Goal: Information Seeking & Learning: Learn about a topic

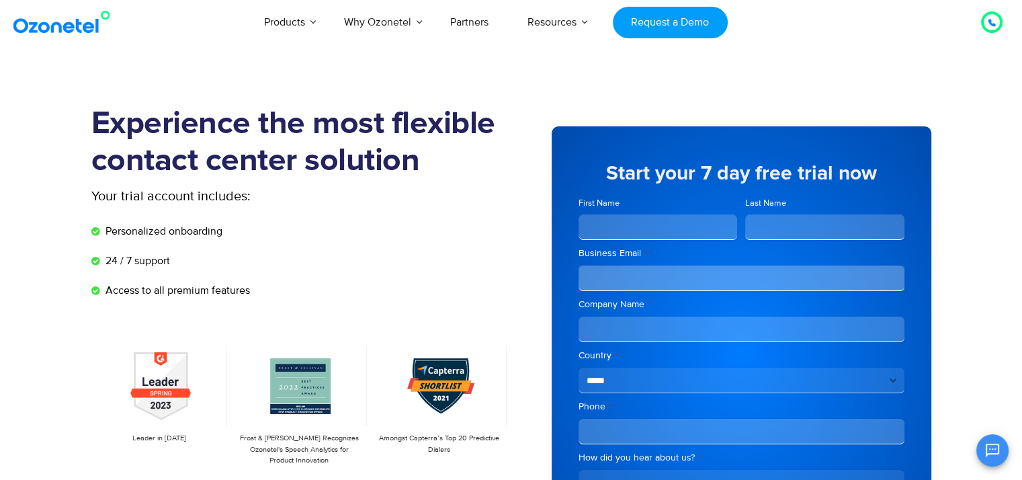
drag, startPoint x: 0, startPoint y: 0, endPoint x: 602, endPoint y: 222, distance: 641.5
click at [602, 222] on input "First Name" at bounding box center [657, 227] width 159 height 26
type input "******"
type input "**********"
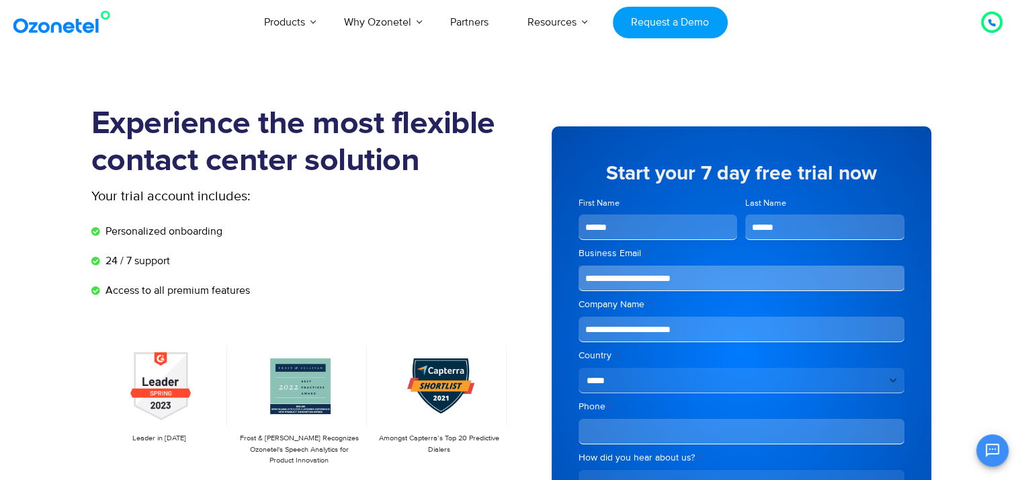
type input "**********"
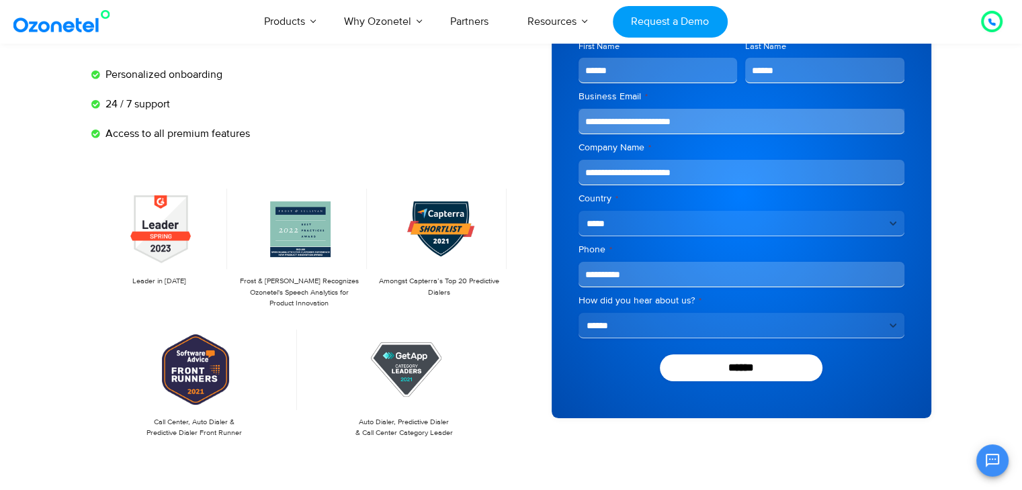
scroll to position [169, 0]
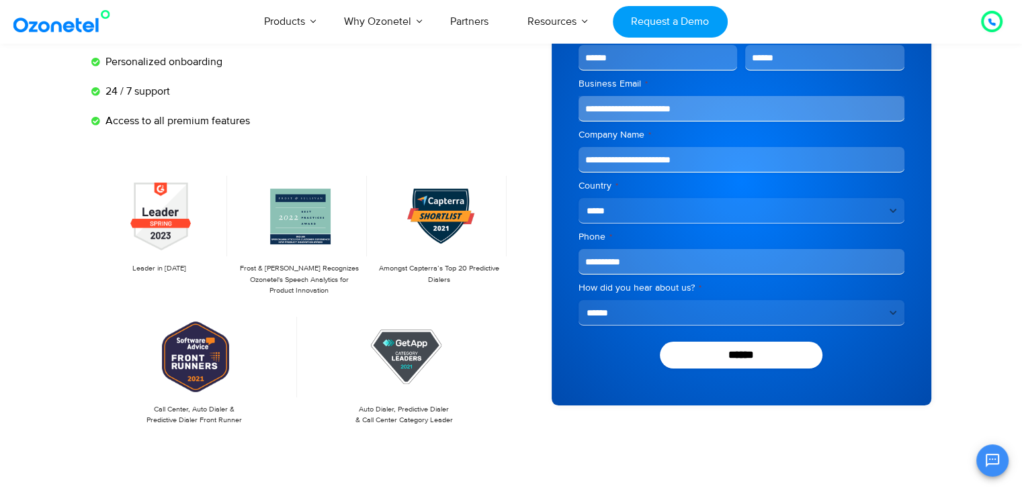
click at [613, 307] on select "**********" at bounding box center [741, 313] width 326 height 26
click at [653, 312] on select "**********" at bounding box center [741, 313] width 326 height 26
click at [713, 355] on input "******" at bounding box center [741, 355] width 163 height 27
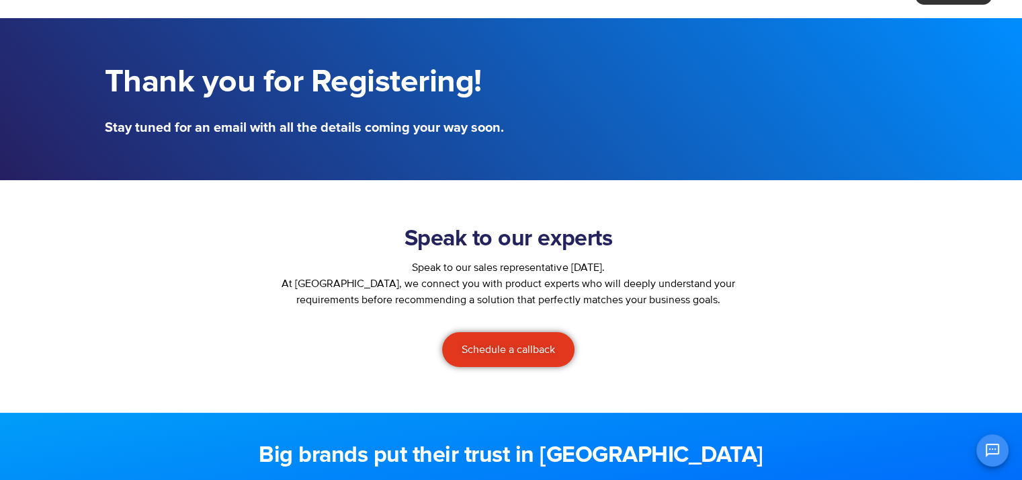
scroll to position [56, 0]
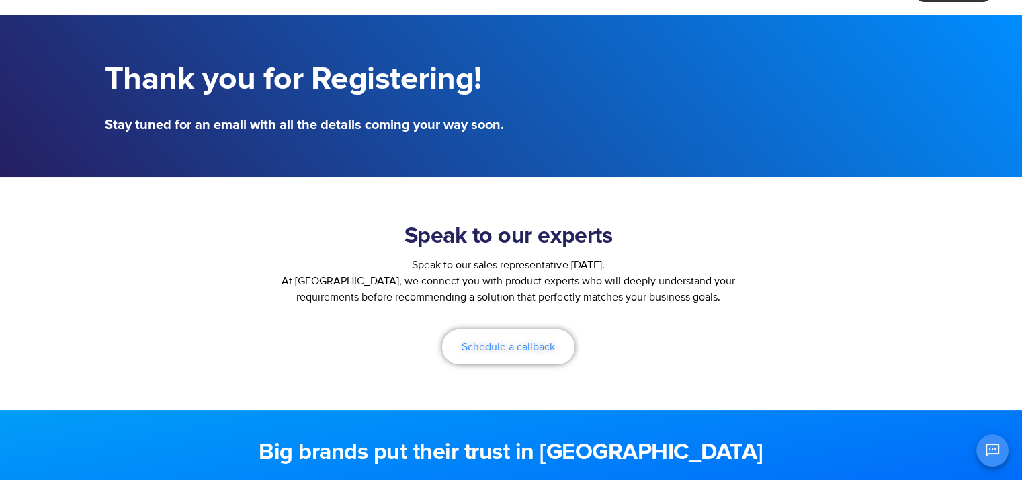
click at [500, 349] on span "Schedule a callback" at bounding box center [507, 346] width 93 height 11
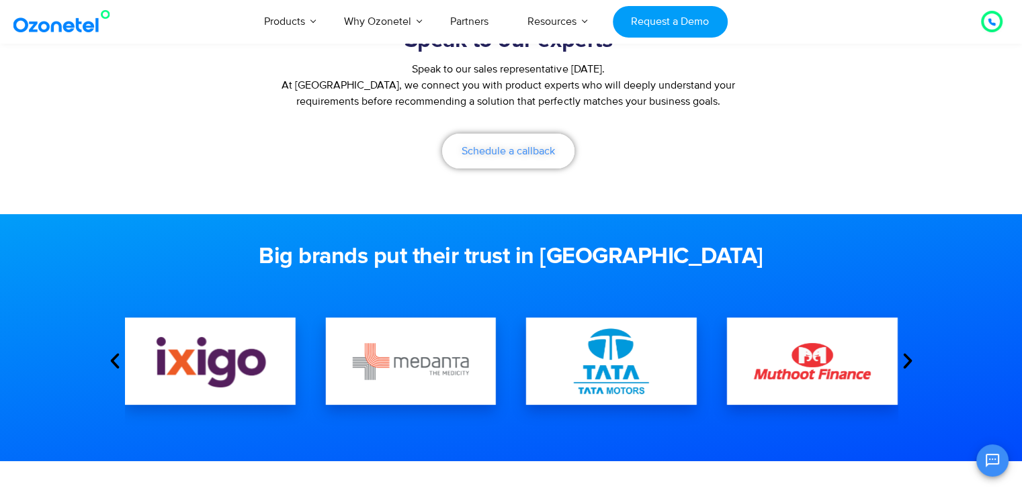
scroll to position [253, 0]
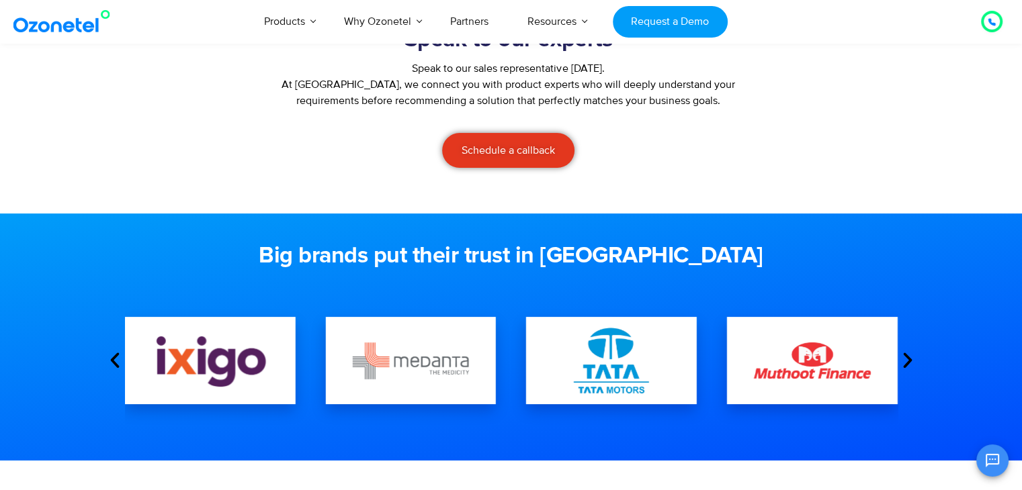
click at [910, 361] on icon "Next slide" at bounding box center [907, 361] width 20 height 20
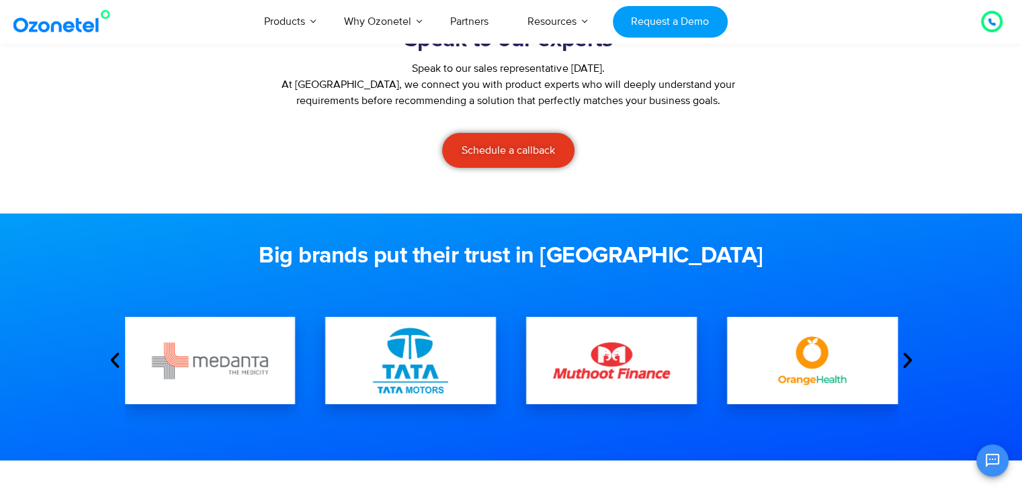
click at [907, 362] on icon "Next slide" at bounding box center [907, 361] width 20 height 20
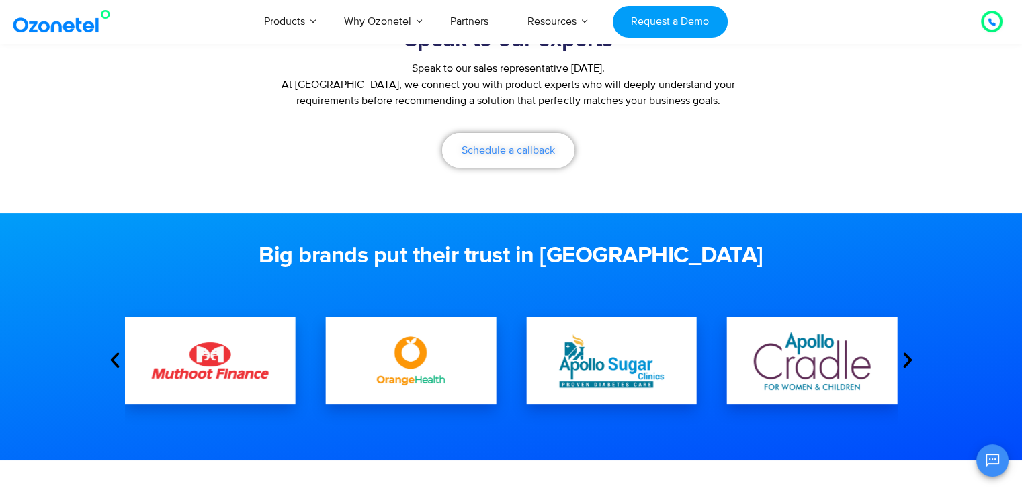
click at [504, 150] on span "Schedule a callback" at bounding box center [507, 150] width 93 height 11
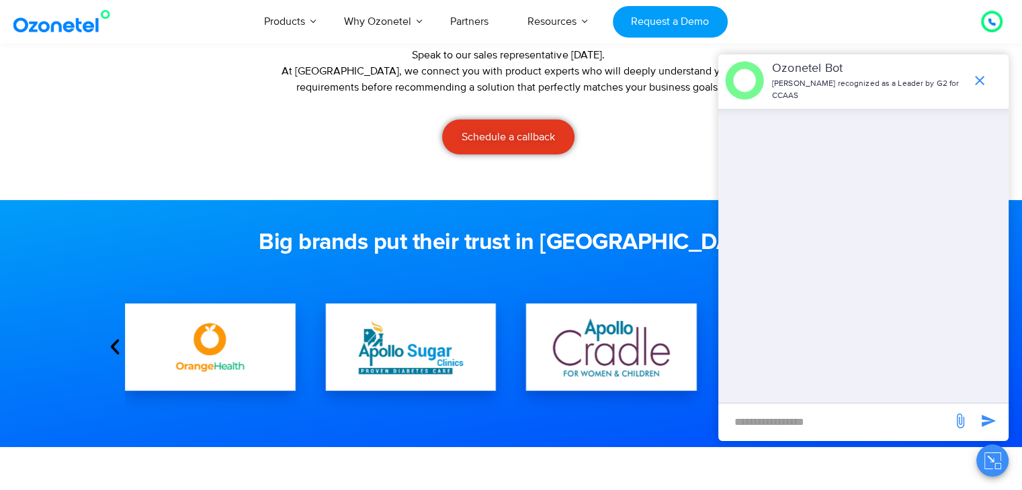
scroll to position [270, 0]
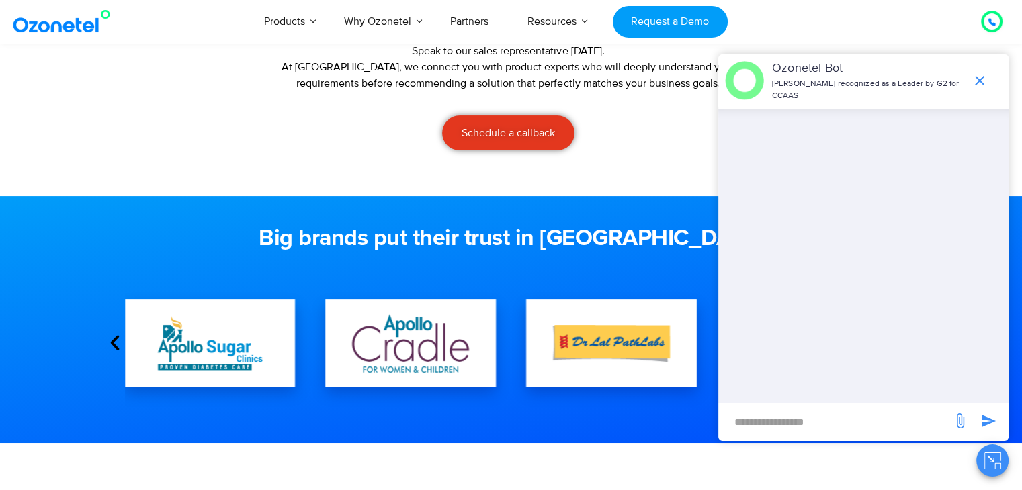
click at [760, 416] on input "new-msg-input" at bounding box center [835, 421] width 220 height 23
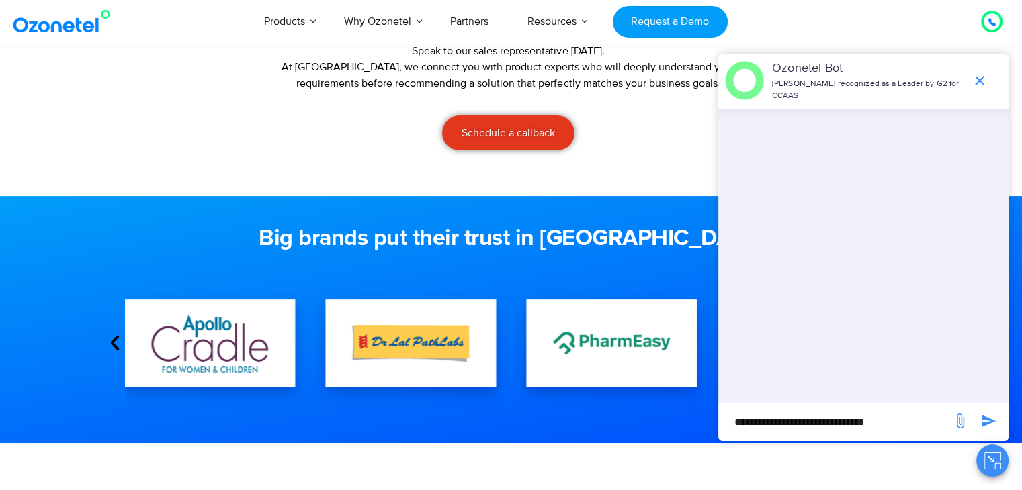
type input "**********"
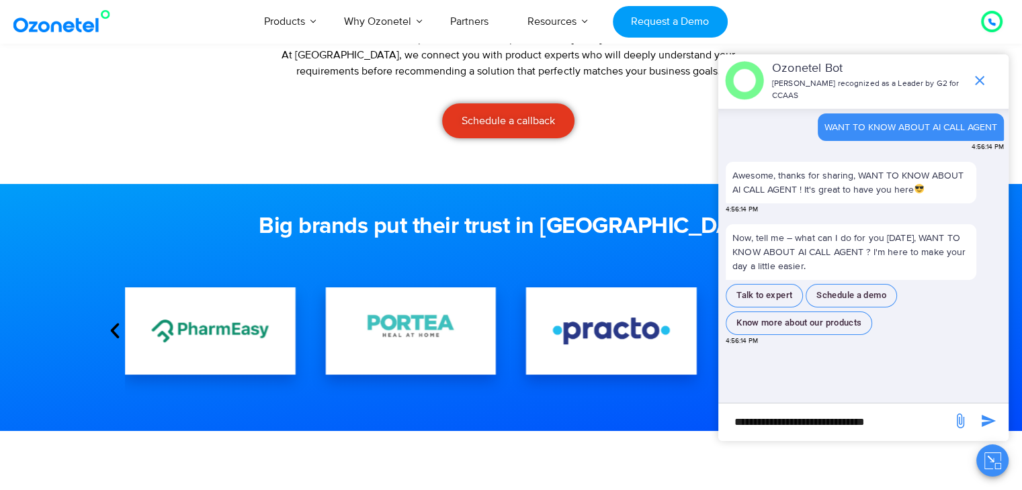
scroll to position [283, 0]
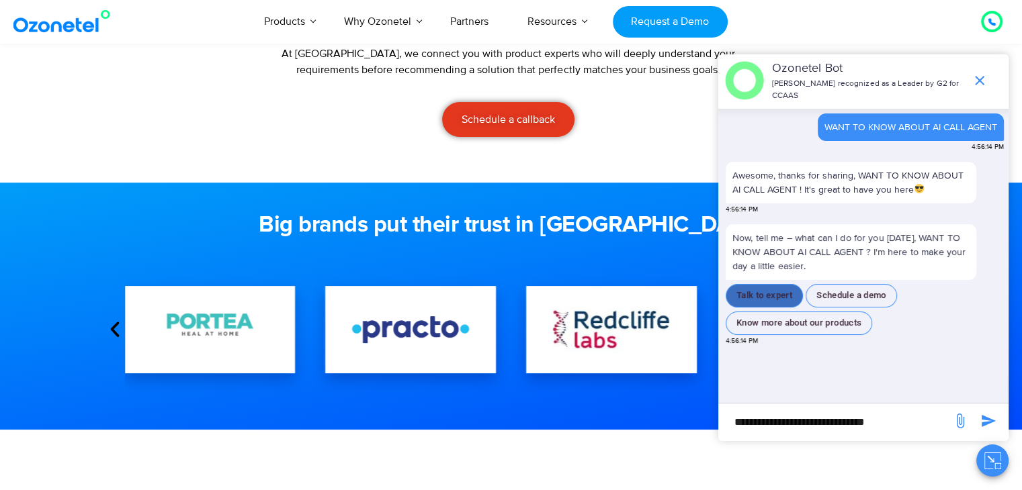
click at [759, 289] on button "Talk to expert" at bounding box center [763, 296] width 77 height 24
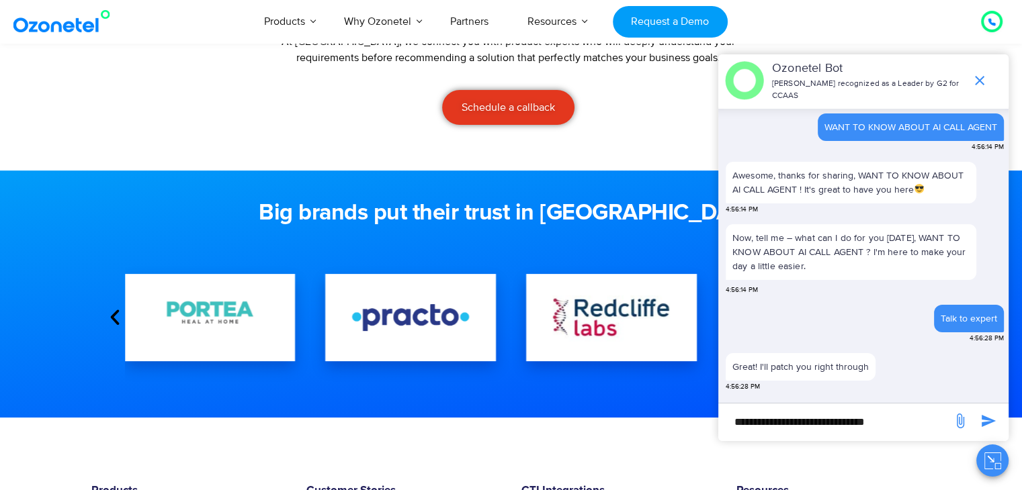
scroll to position [296, 0]
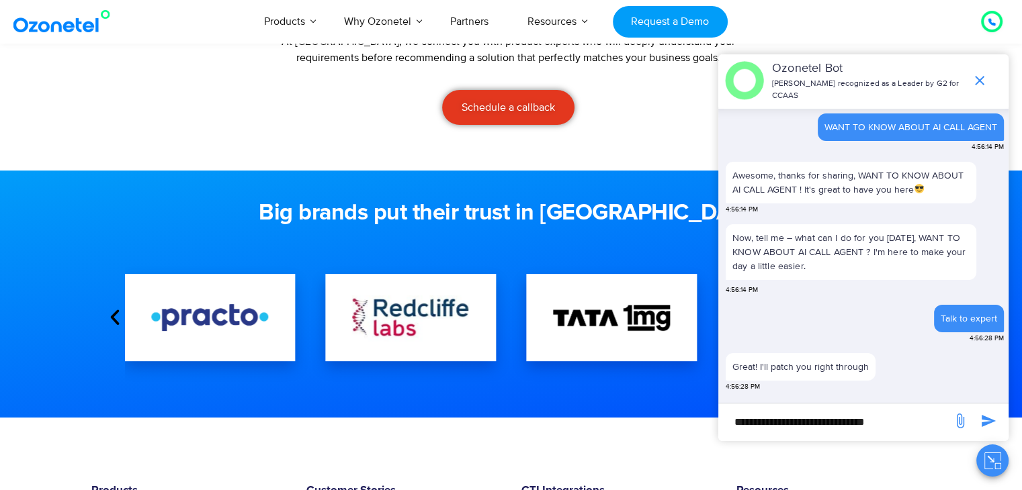
click at [614, 238] on div "Big brands put their trust in Ozonetel" at bounding box center [511, 216] width 826 height 47
click at [114, 320] on icon "Previous slide" at bounding box center [115, 318] width 20 height 20
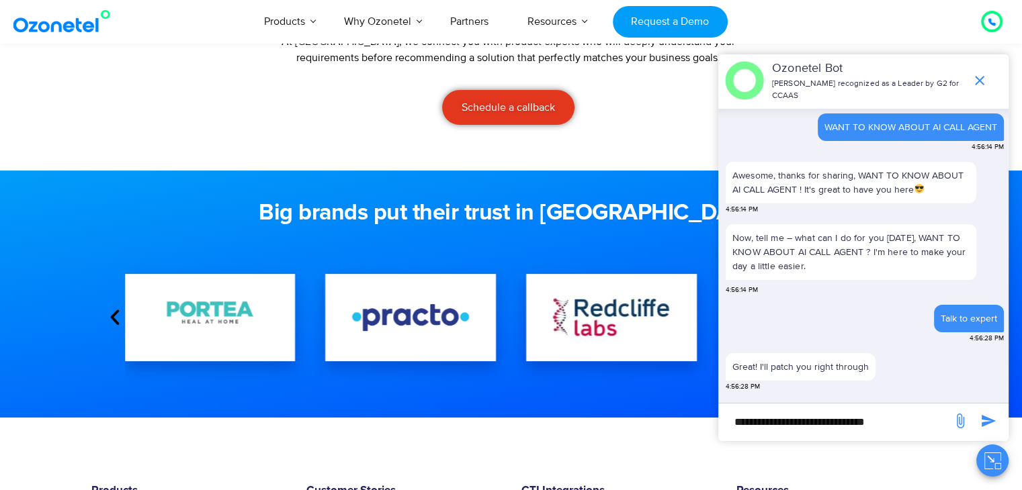
click at [114, 320] on icon "Previous slide" at bounding box center [115, 318] width 20 height 20
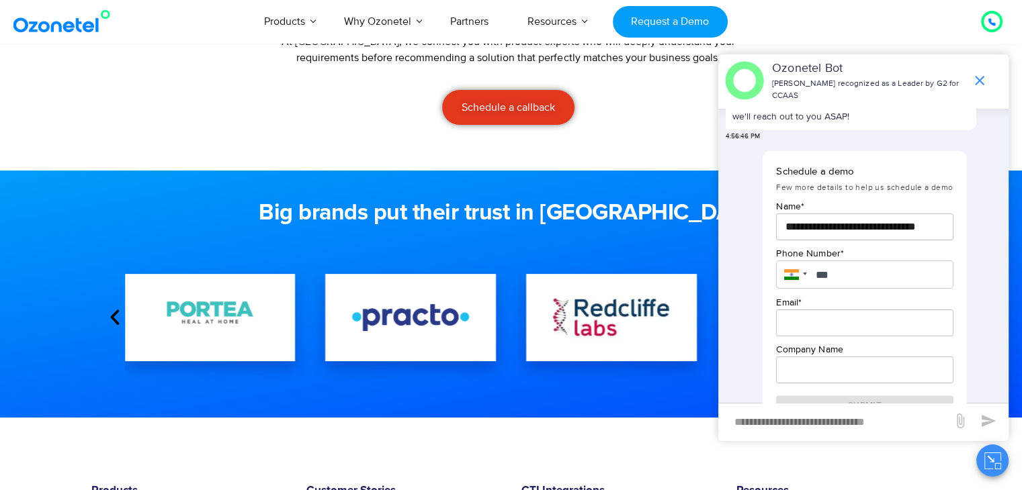
scroll to position [378, 0]
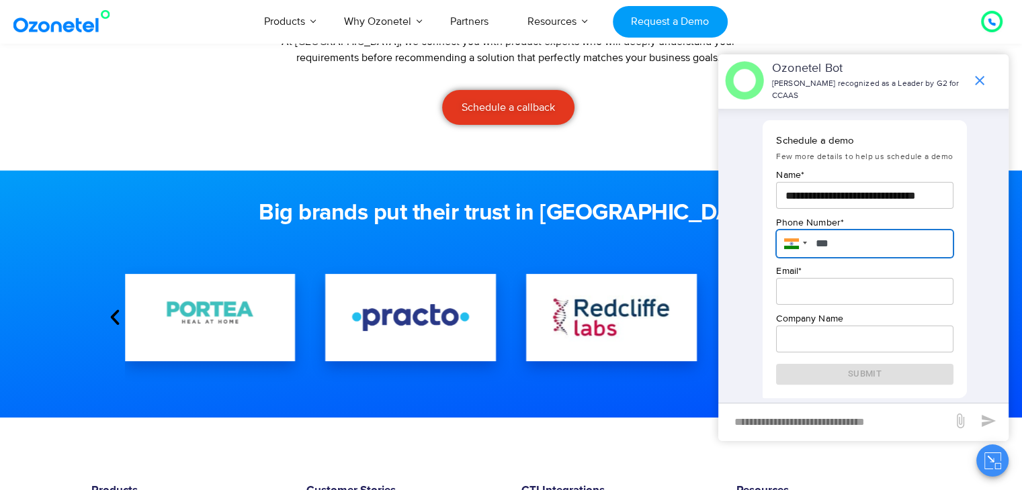
click at [861, 246] on input "***" at bounding box center [864, 244] width 177 height 28
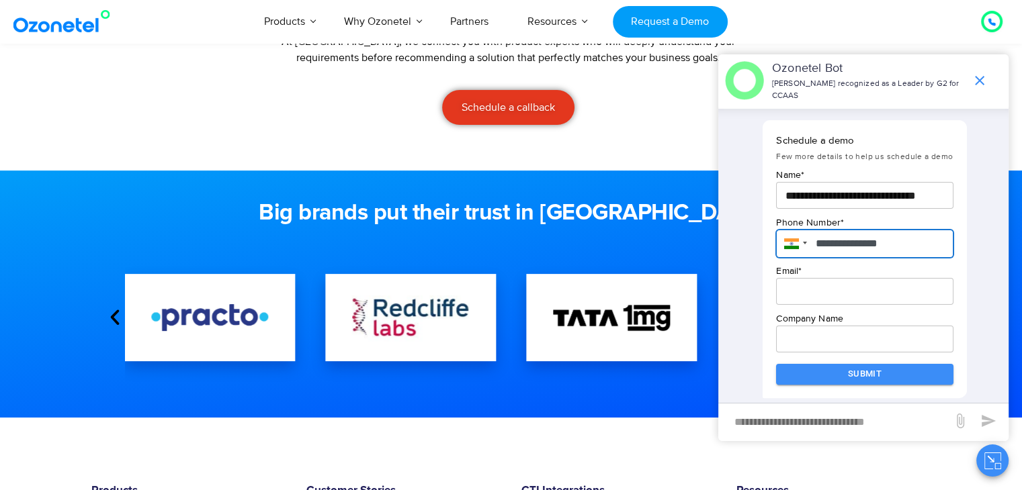
type input "**********"
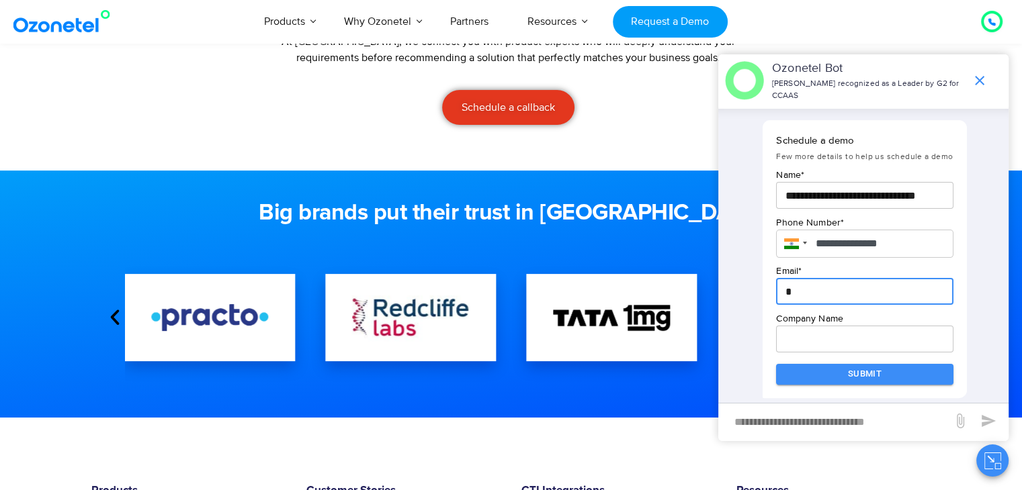
click at [840, 291] on input "*" at bounding box center [864, 291] width 177 height 27
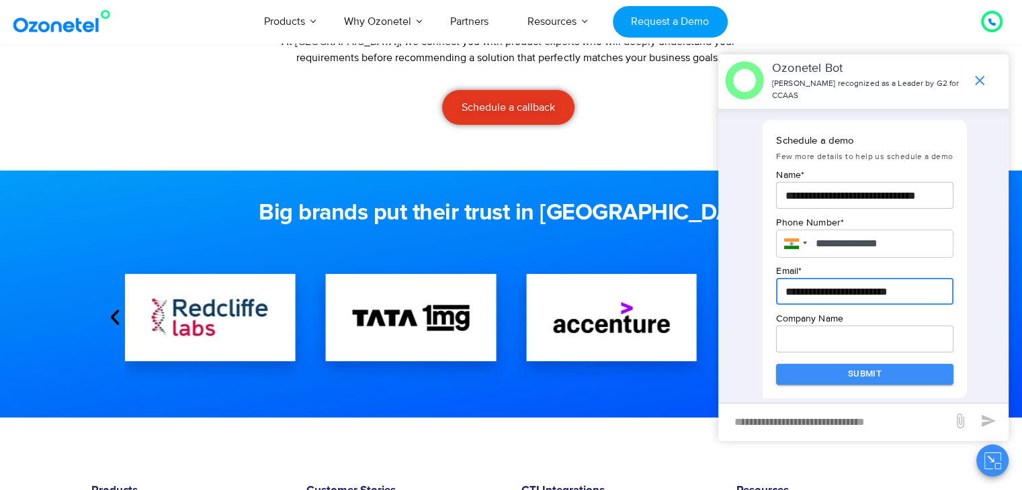
scroll to position [0, 8]
type input "**********"
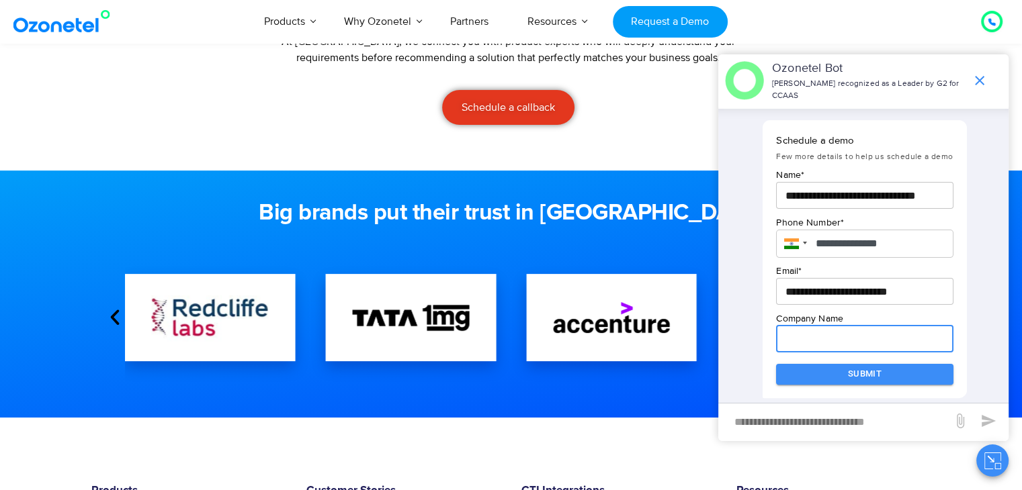
scroll to position [0, 0]
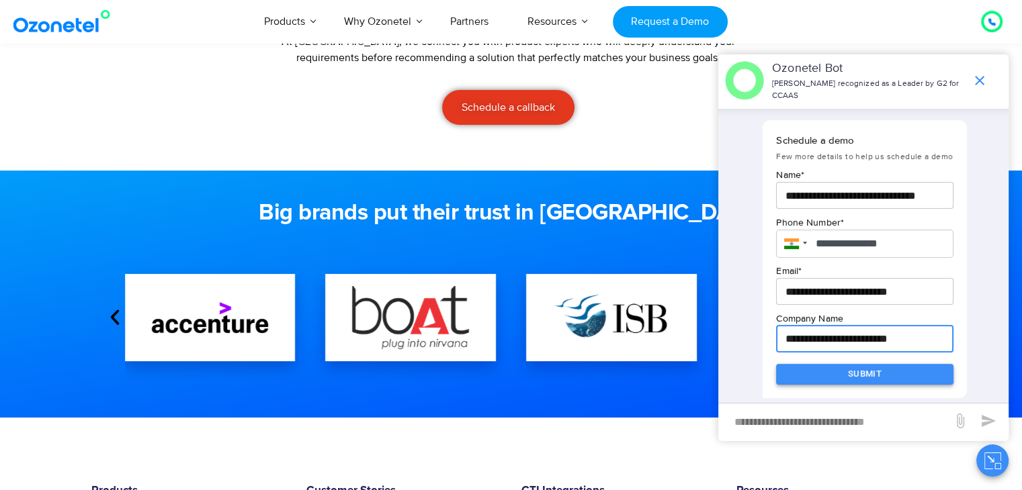
type input "**********"
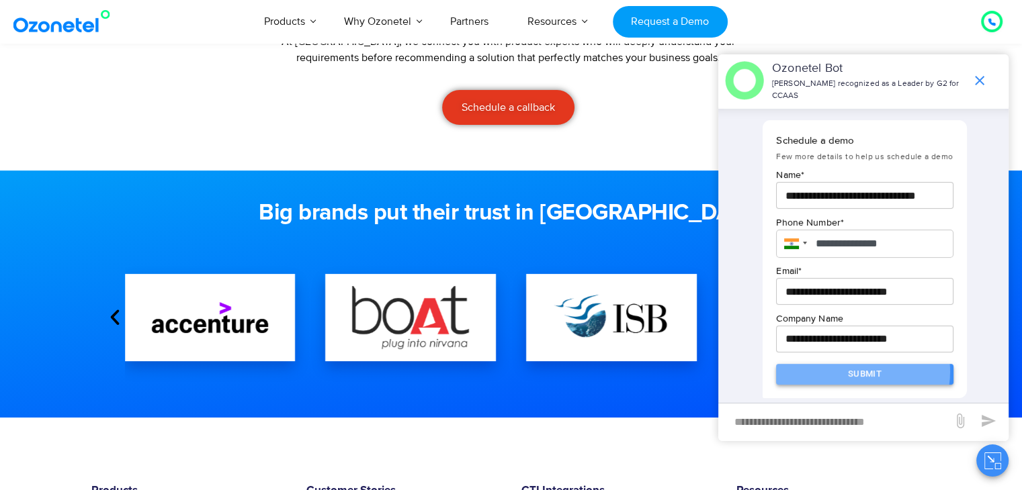
click at [857, 371] on button "Submit" at bounding box center [864, 374] width 177 height 21
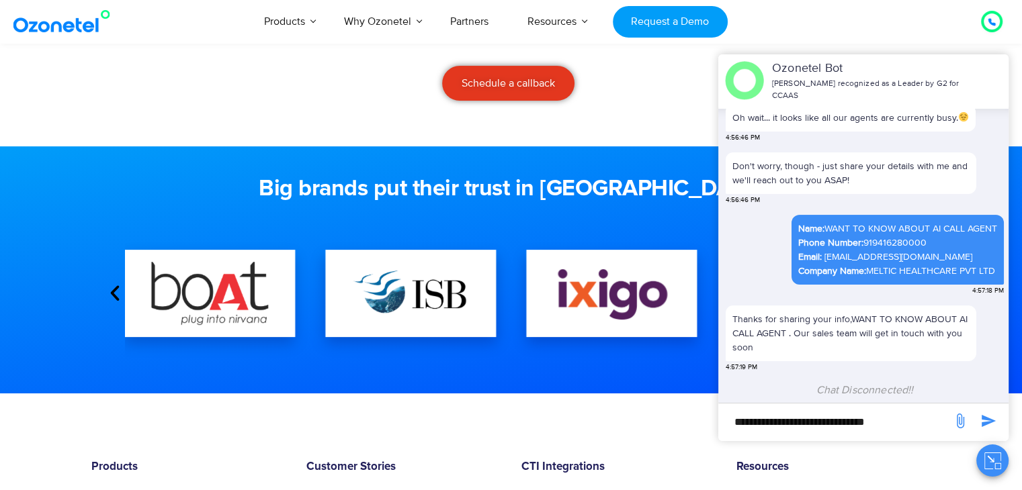
scroll to position [347, 0]
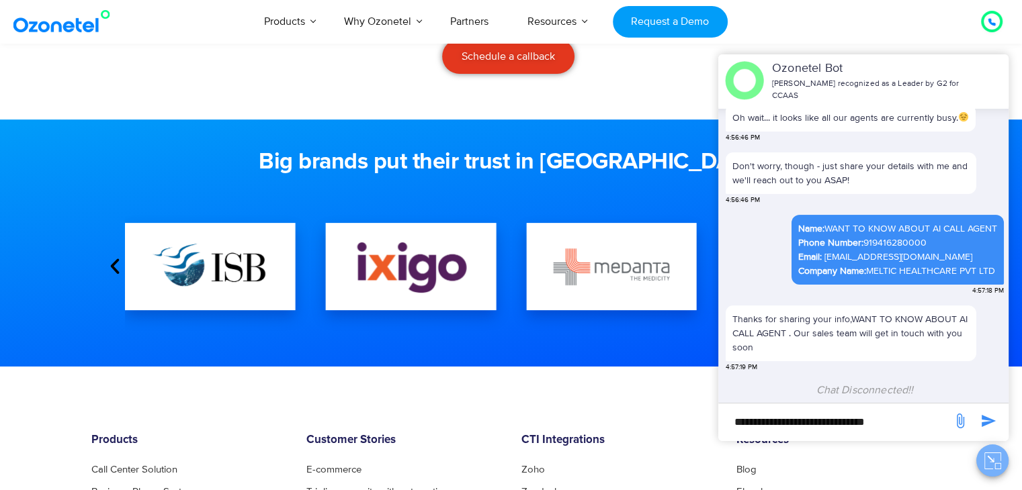
click at [994, 455] on icon "Close chat" at bounding box center [992, 461] width 17 height 17
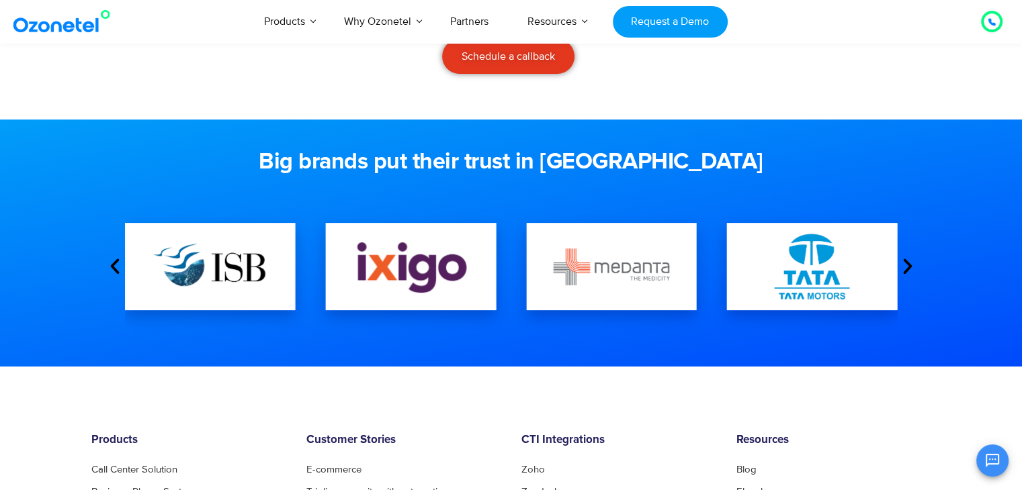
click at [610, 278] on img "5 / 16" at bounding box center [611, 266] width 117 height 37
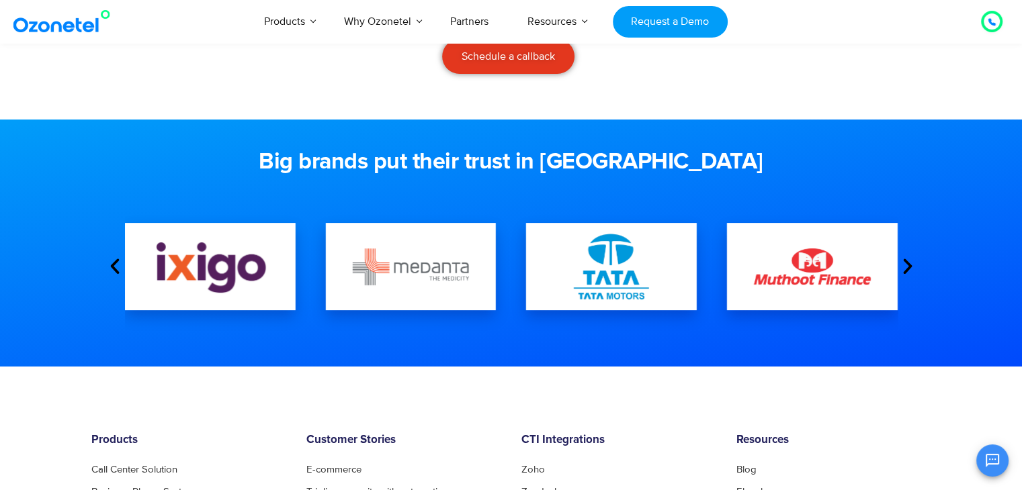
click at [906, 264] on icon "Next slide" at bounding box center [907, 267] width 20 height 20
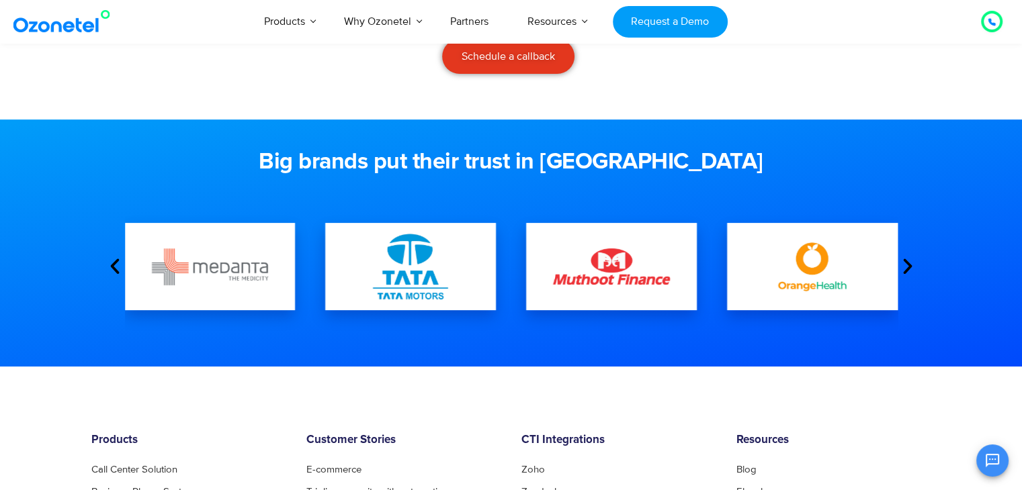
click at [906, 264] on icon "Next slide" at bounding box center [907, 267] width 20 height 20
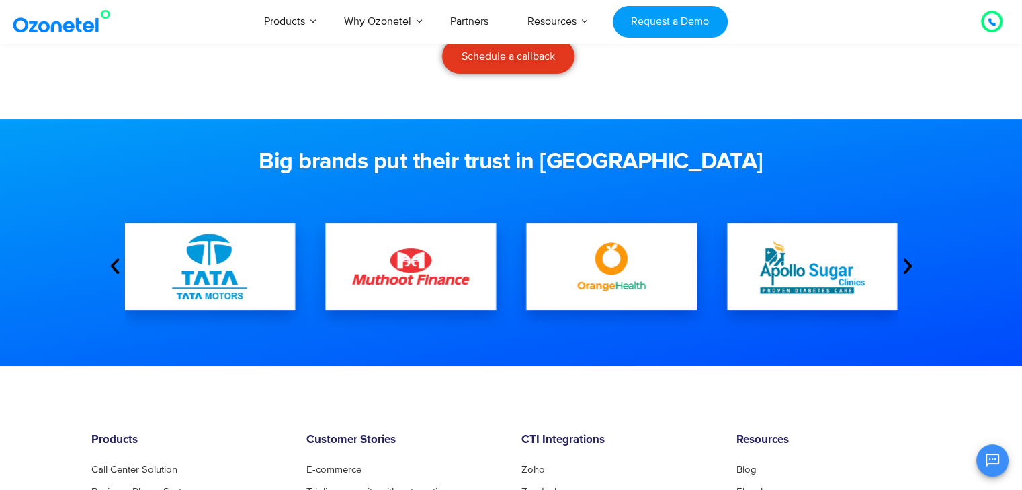
click at [906, 264] on icon "Next slide" at bounding box center [907, 267] width 20 height 20
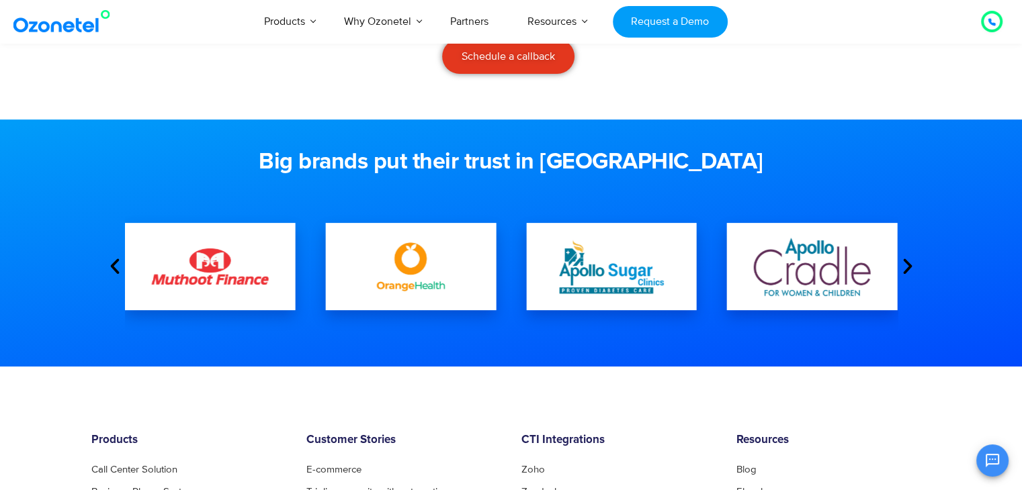
click at [906, 264] on icon "Next slide" at bounding box center [907, 267] width 20 height 20
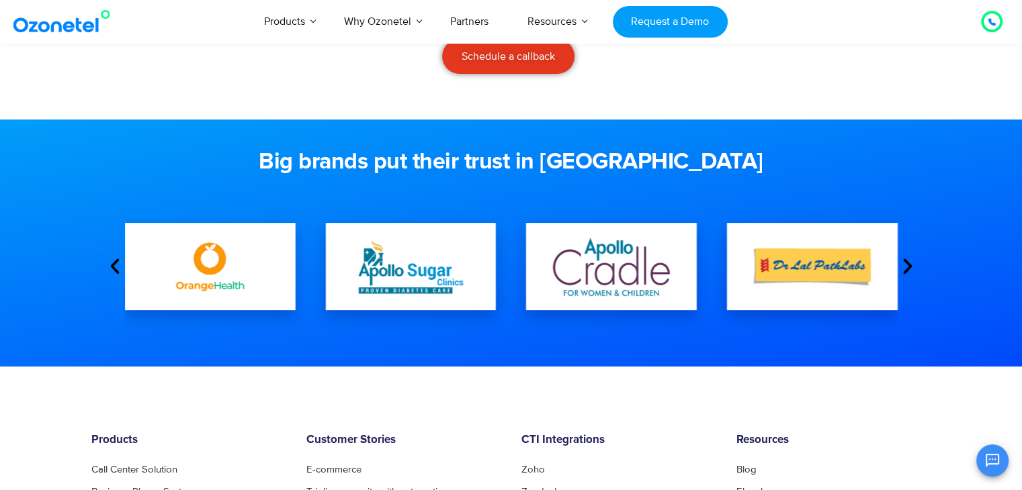
click at [906, 264] on icon "Next slide" at bounding box center [907, 267] width 20 height 20
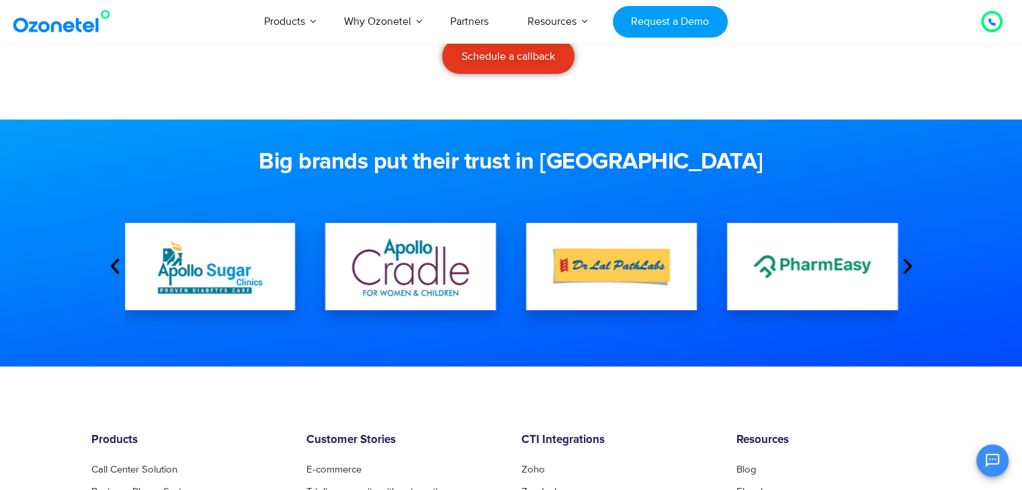
click at [906, 264] on icon "Next slide" at bounding box center [907, 267] width 20 height 20
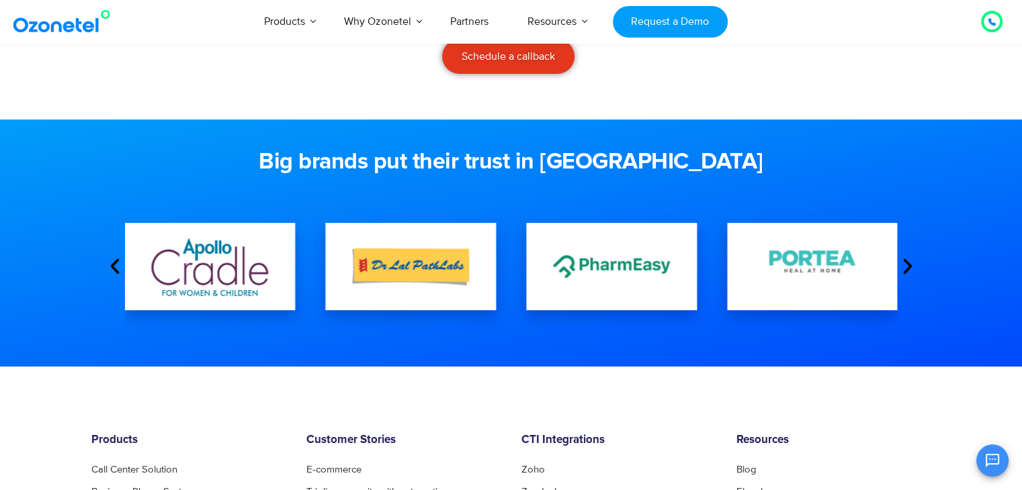
click at [906, 264] on icon "Next slide" at bounding box center [907, 267] width 20 height 20
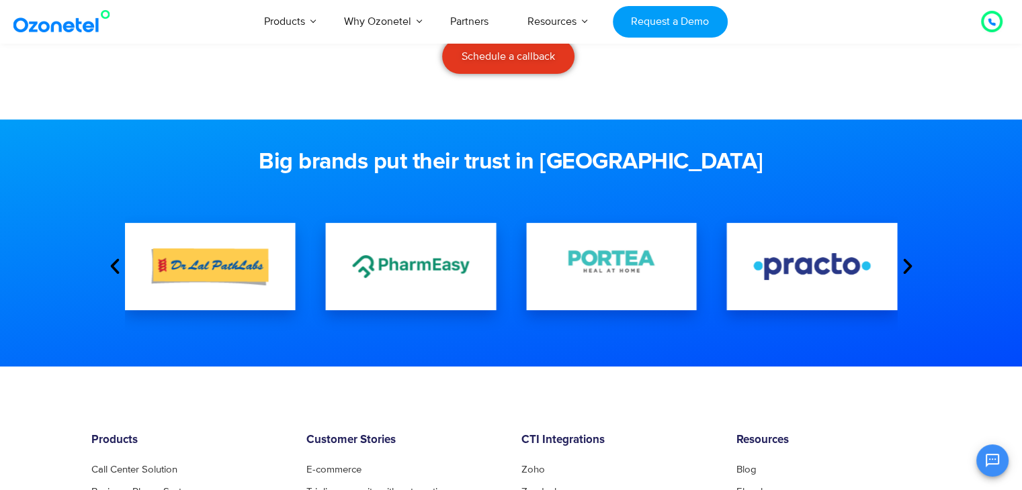
click at [906, 264] on icon "Next slide" at bounding box center [907, 267] width 20 height 20
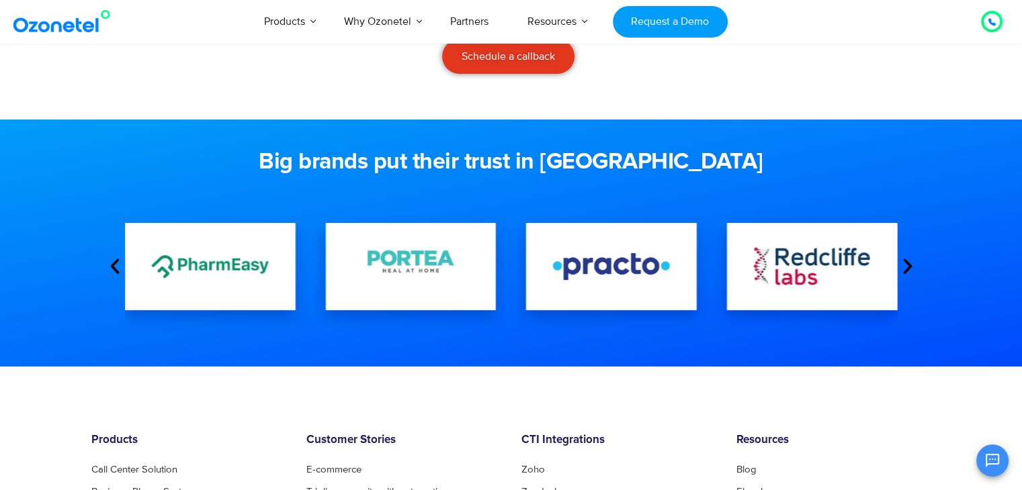
click at [906, 264] on icon "Next slide" at bounding box center [907, 267] width 20 height 20
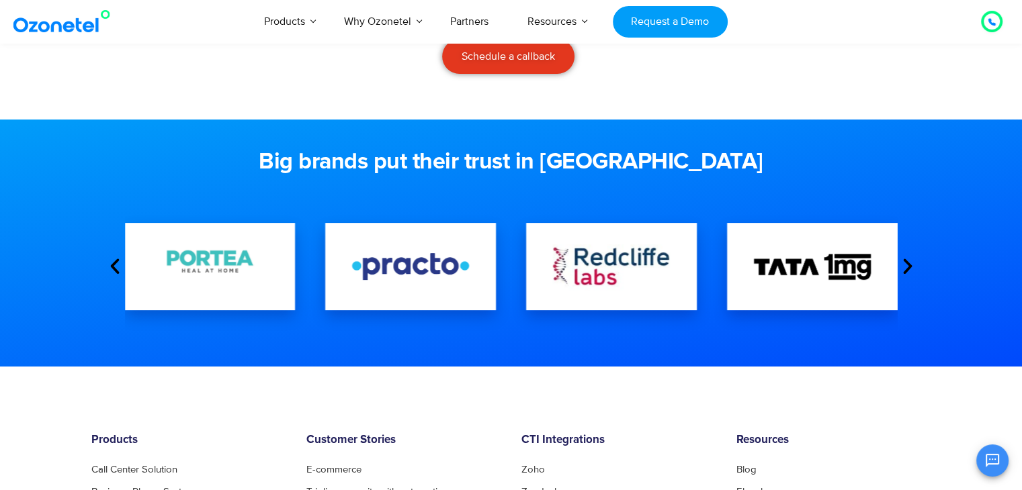
click at [906, 264] on icon "Next slide" at bounding box center [907, 267] width 20 height 20
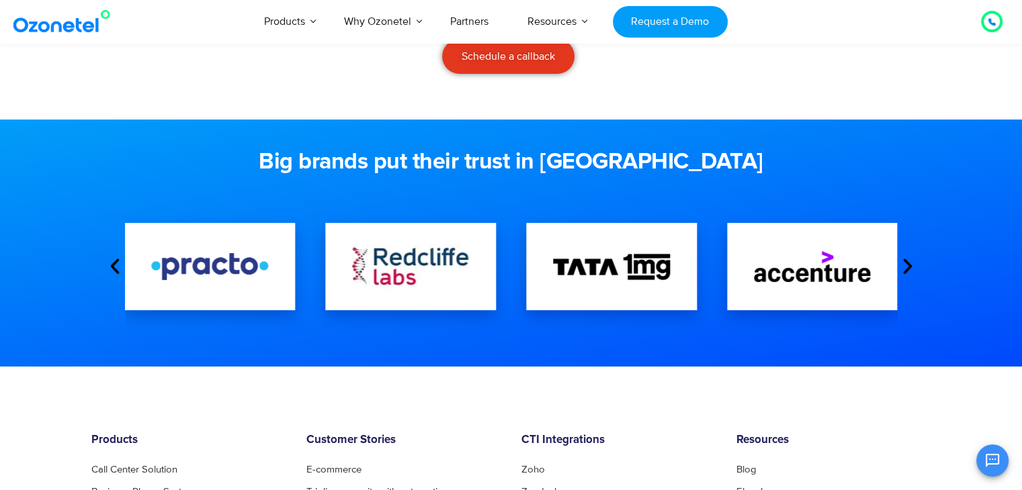
click at [906, 264] on icon "Next slide" at bounding box center [907, 267] width 20 height 20
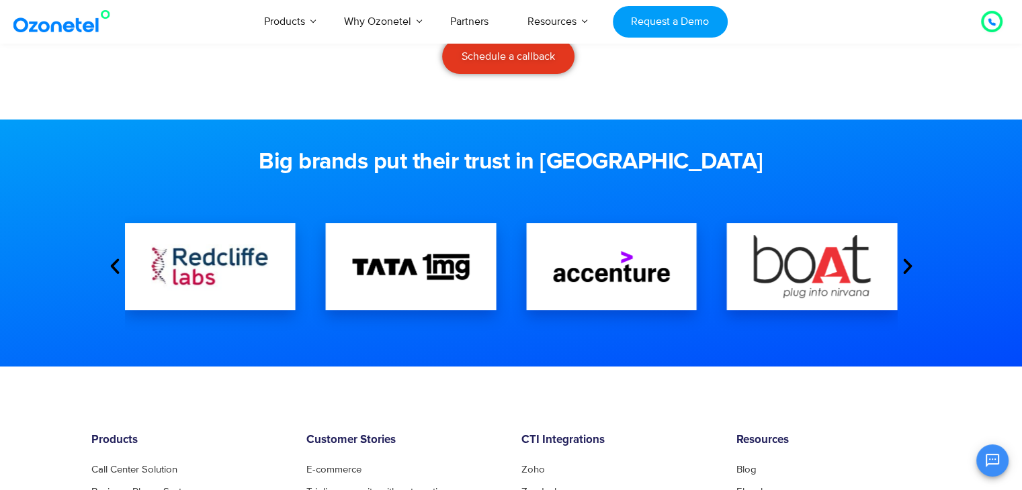
click at [906, 264] on icon "Next slide" at bounding box center [907, 267] width 20 height 20
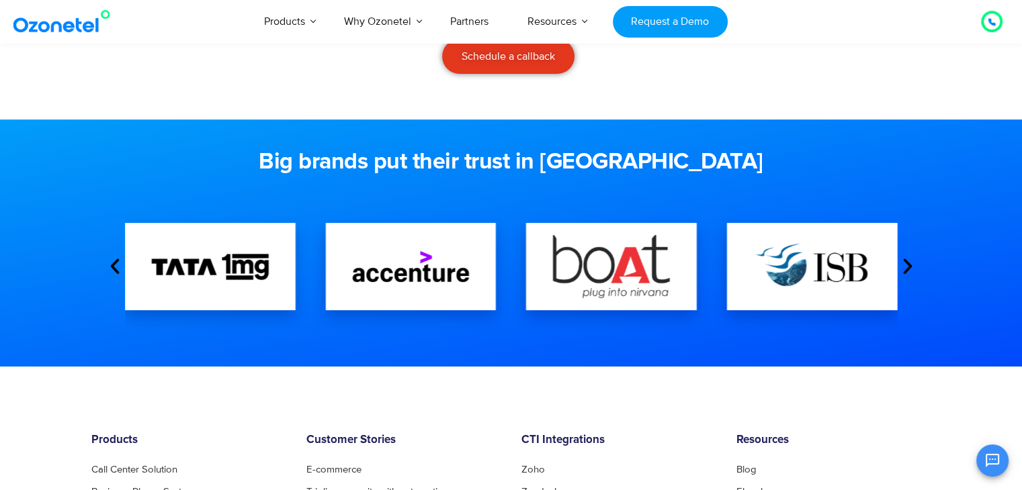
click at [906, 264] on icon "Next slide" at bounding box center [907, 267] width 20 height 20
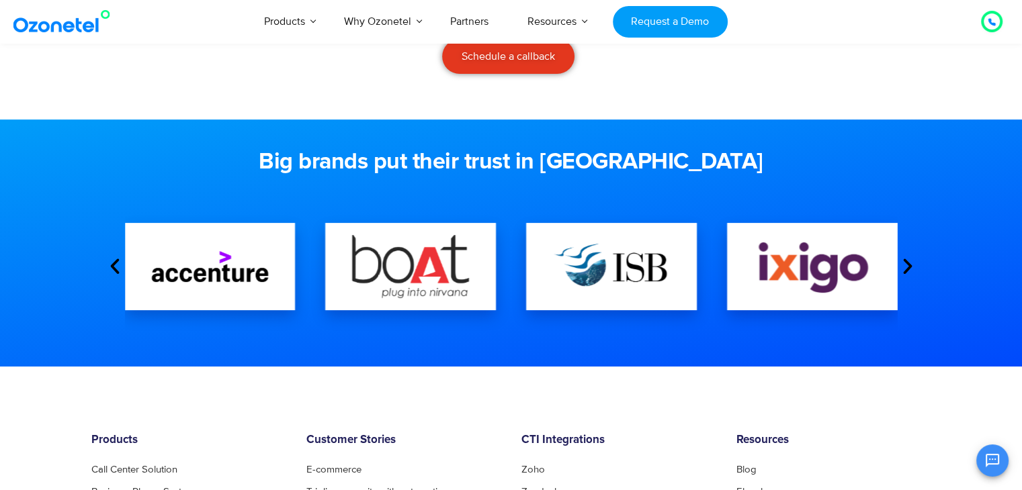
click at [906, 264] on icon "Next slide" at bounding box center [907, 267] width 20 height 20
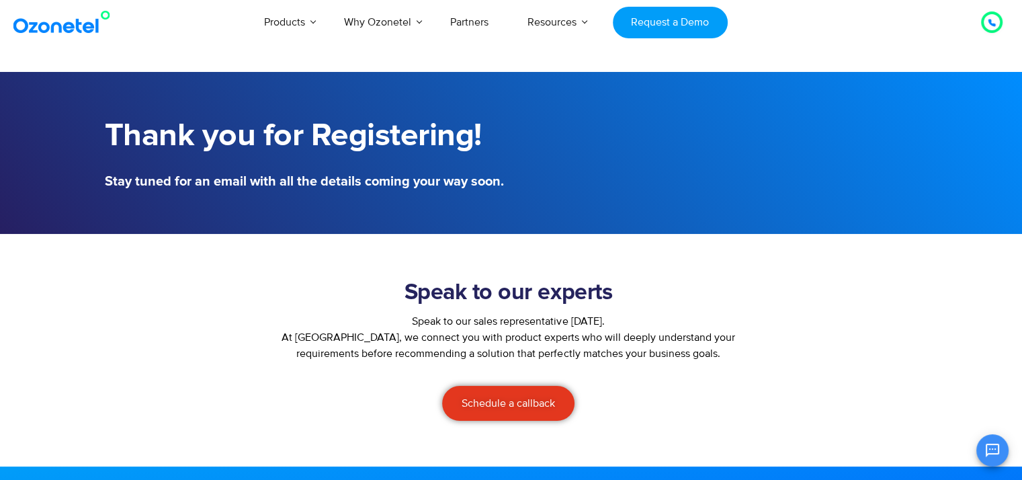
scroll to position [0, 0]
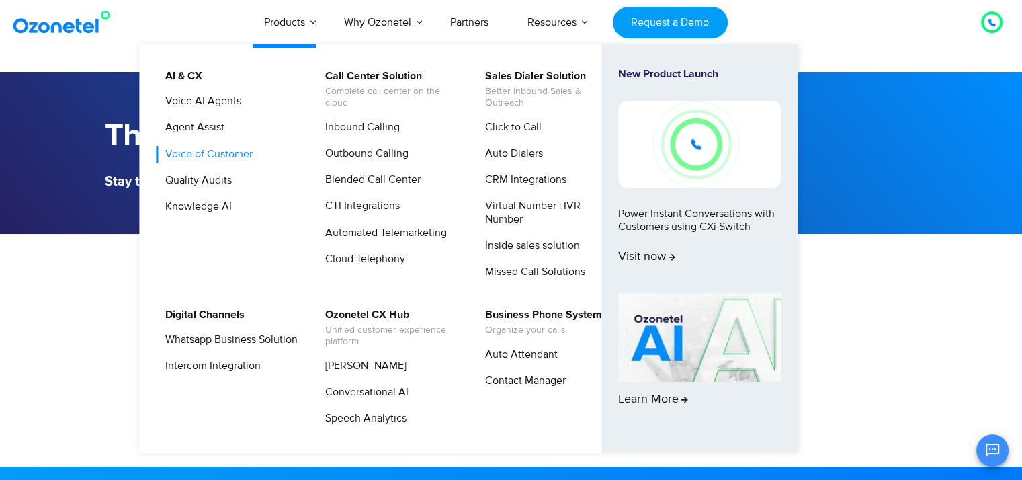
click at [183, 154] on link "Voice of Customer" at bounding box center [205, 154] width 98 height 17
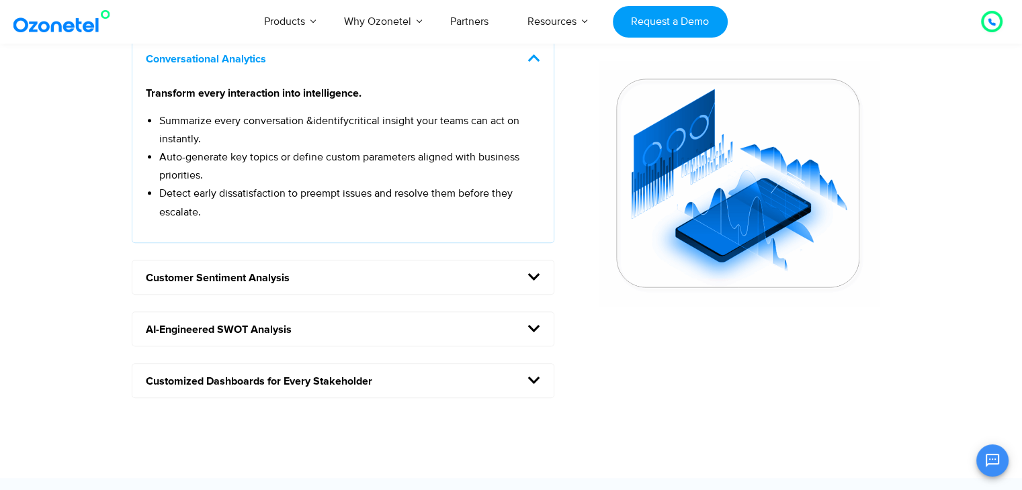
scroll to position [1203, 0]
click at [430, 284] on h5 "Customer Sentiment Analysis" at bounding box center [343, 277] width 422 height 34
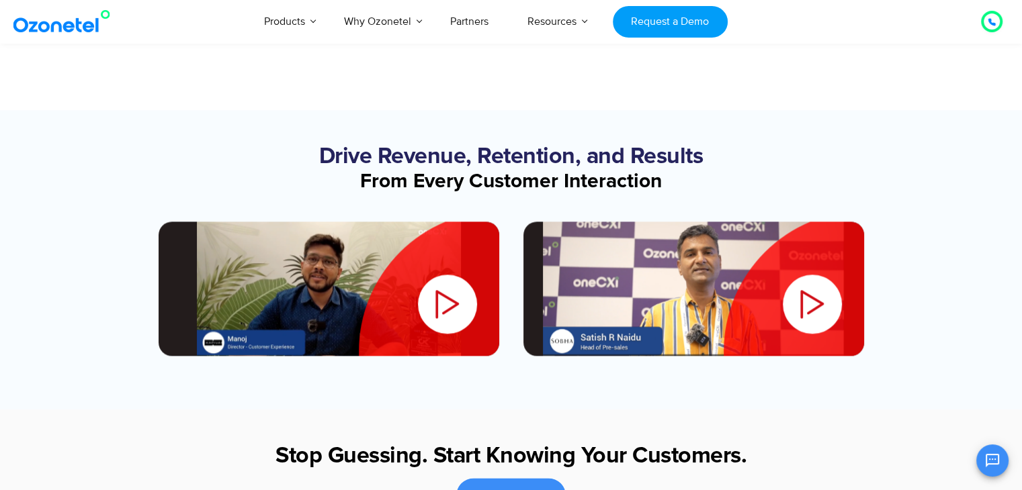
scroll to position [1561, 0]
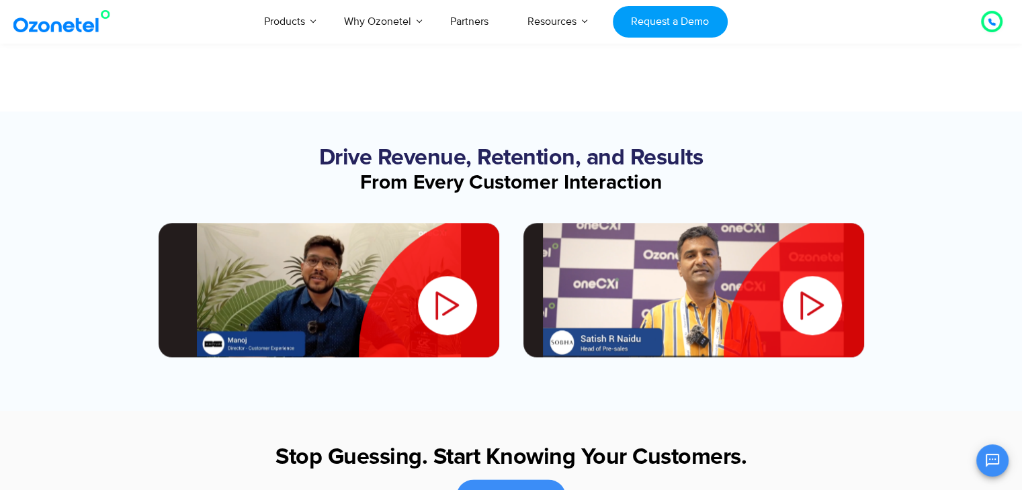
click at [725, 284] on div "Play" at bounding box center [693, 290] width 341 height 134
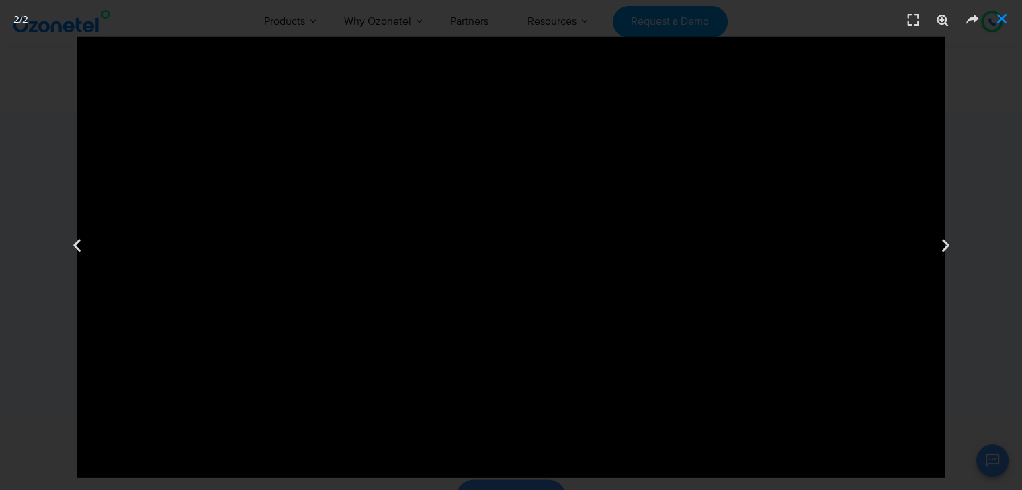
click at [1002, 15] on icon "Close (Esc)" at bounding box center [1001, 18] width 13 height 13
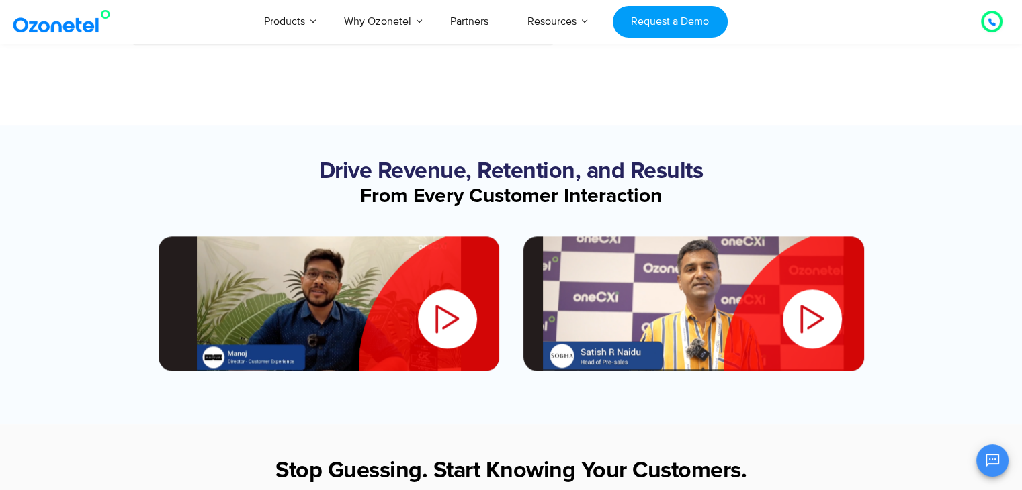
scroll to position [1547, 0]
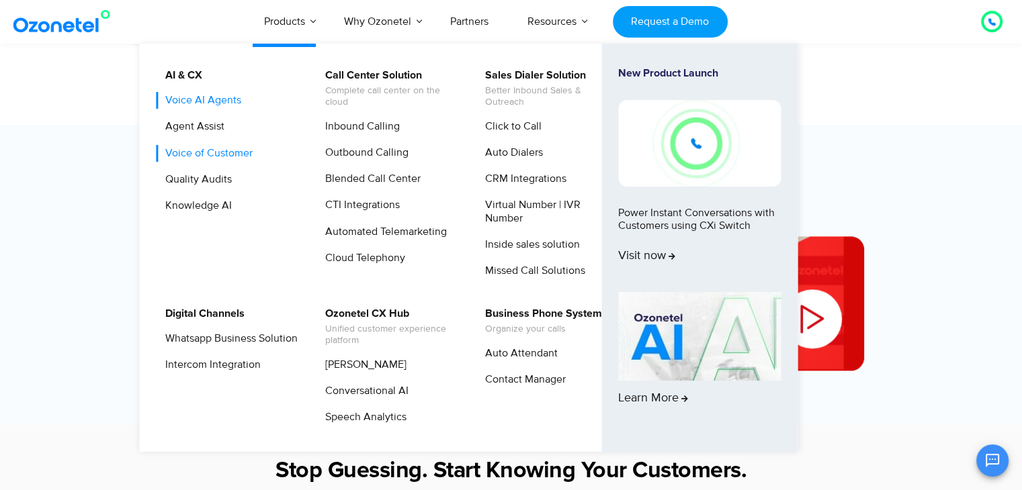
click at [203, 101] on link "Voice AI Agents" at bounding box center [199, 100] width 87 height 17
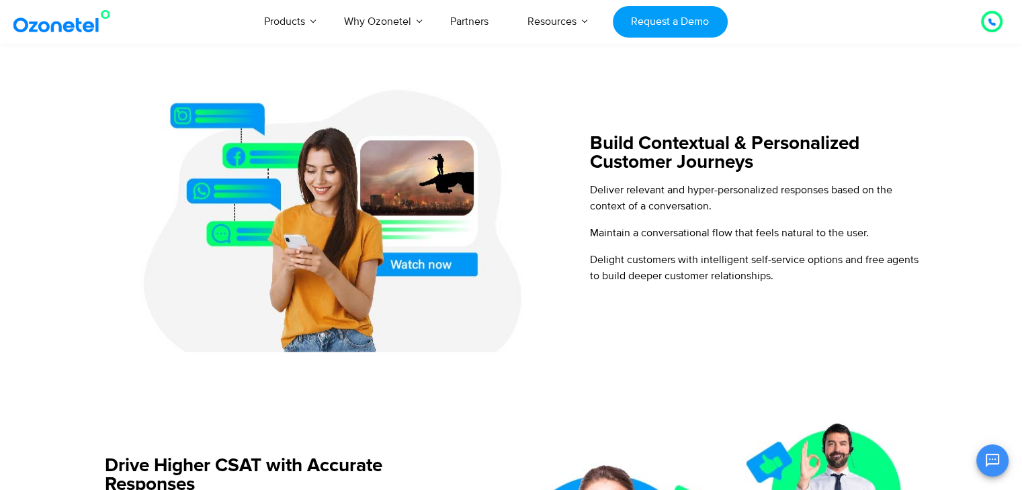
scroll to position [874, 0]
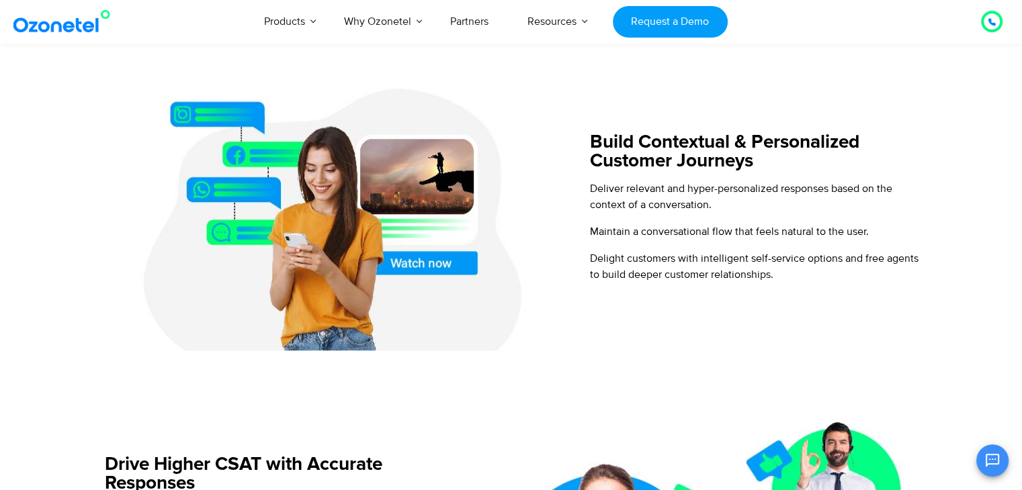
click at [647, 307] on div "Build Contextual & Personalized Customer Journeys Deliver relevant and hyper-pe…" at bounding box center [752, 212] width 353 height 275
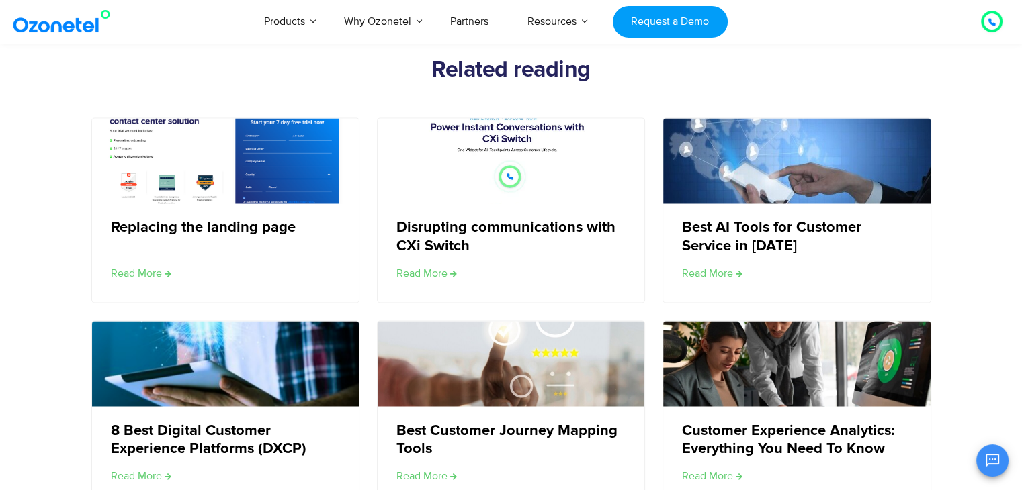
scroll to position [2316, 0]
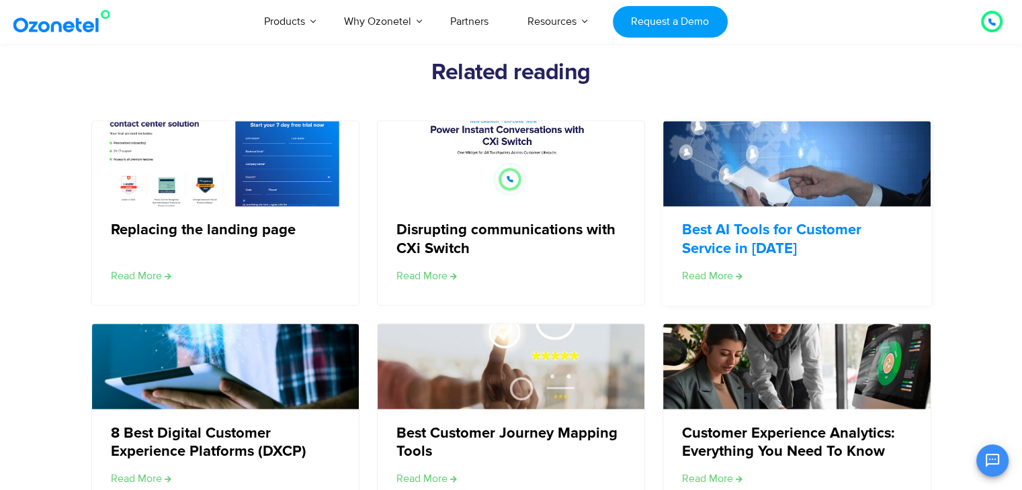
click at [715, 236] on link "Best AI Tools for Customer Service in 2024" at bounding box center [796, 240] width 228 height 36
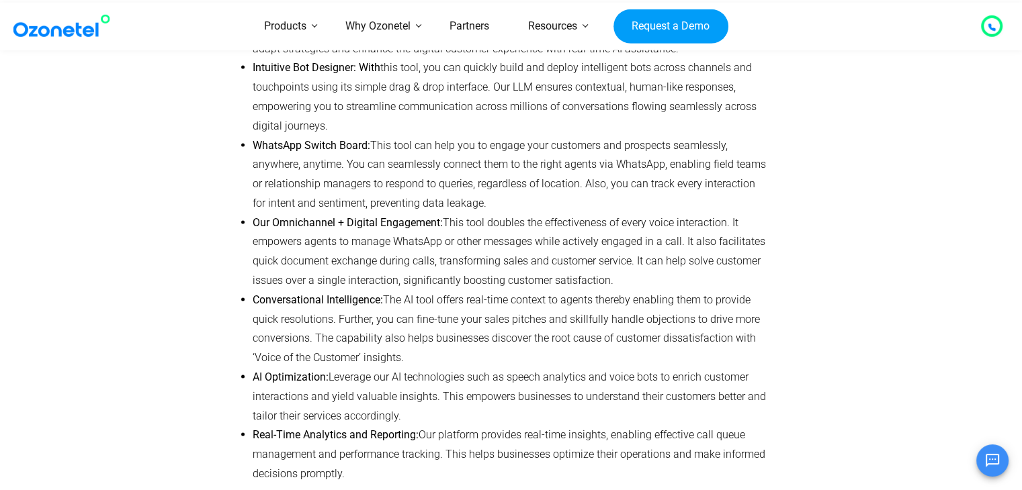
scroll to position [2527, 0]
